Goal: Information Seeking & Learning: Find specific fact

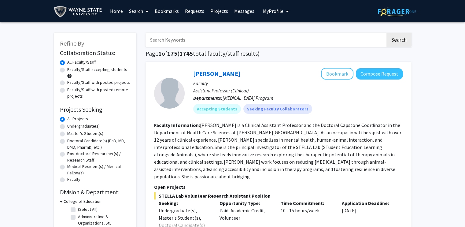
click at [217, 41] on input "Search Keywords" at bounding box center [266, 40] width 240 height 14
type input "bone marrow"
click at [387, 33] on button "Search" at bounding box center [399, 40] width 25 height 14
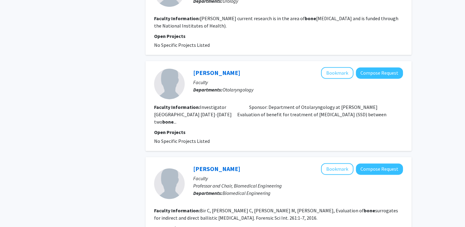
scroll to position [898, 0]
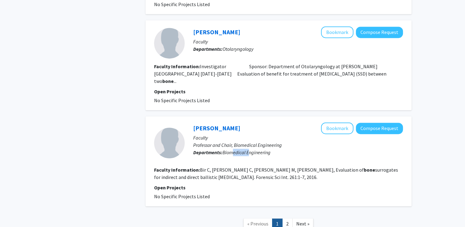
drag, startPoint x: 234, startPoint y: 108, endPoint x: 248, endPoint y: 107, distance: 14.7
click at [248, 149] on span "Biomedical Engineering" at bounding box center [247, 152] width 48 height 6
click at [285, 218] on link "2" at bounding box center [287, 223] width 10 height 11
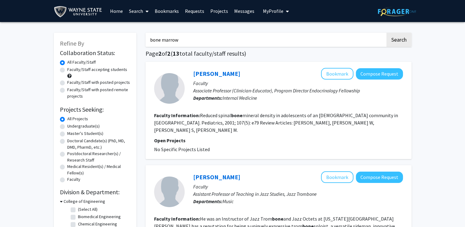
scroll to position [84, 0]
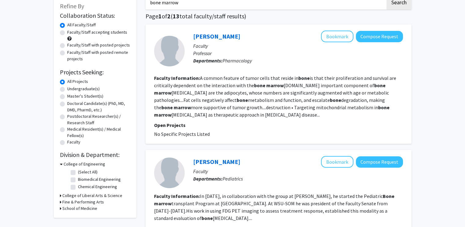
scroll to position [82, 0]
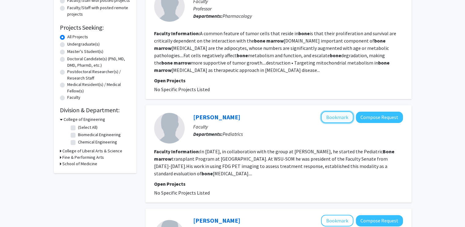
click at [341, 114] on button "Bookmark" at bounding box center [337, 117] width 32 height 12
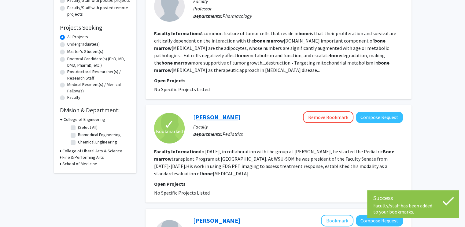
click at [222, 117] on link "[PERSON_NAME]" at bounding box center [216, 117] width 47 height 8
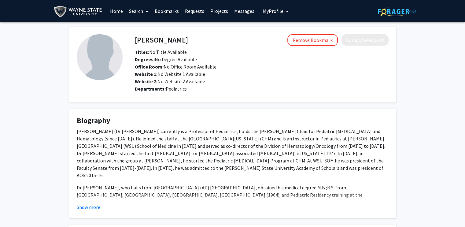
scroll to position [98, 0]
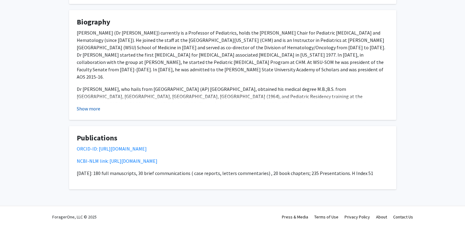
click at [93, 110] on button "Show more" at bounding box center [89, 108] width 24 height 7
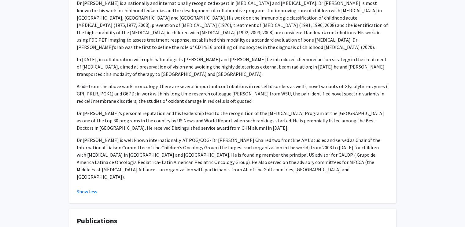
scroll to position [287, 0]
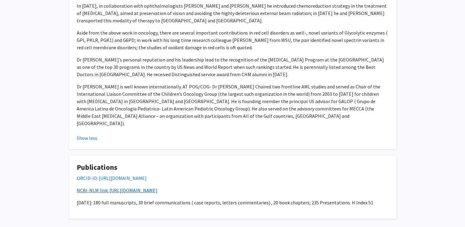
click at [115, 187] on link "NCBI-NLM link: [URL][DOMAIN_NAME]" at bounding box center [117, 190] width 81 height 6
click at [109, 175] on link "ORCID-ID: [URL][DOMAIN_NAME]" at bounding box center [112, 178] width 70 height 6
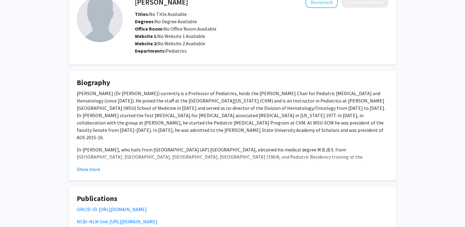
scroll to position [38, 0]
click at [77, 172] on button "Show more" at bounding box center [89, 168] width 24 height 7
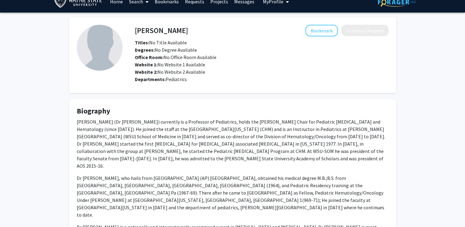
scroll to position [0, 0]
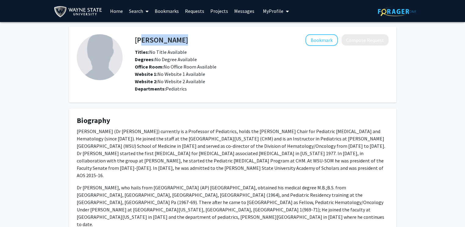
drag, startPoint x: 132, startPoint y: 39, endPoint x: 137, endPoint y: 39, distance: 4.6
click at [137, 39] on div "Yaddanapudi Ravindranath Bookmark Compose Request" at bounding box center [261, 40] width 263 height 12
copy h4 "[PERSON_NAME]"
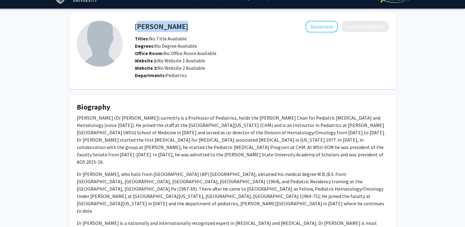
scroll to position [15, 0]
